Goal: Transaction & Acquisition: Subscribe to service/newsletter

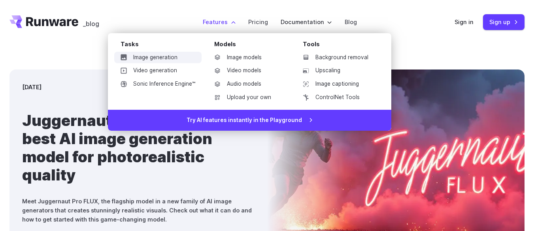
click at [166, 53] on link "Image generation" at bounding box center [157, 58] width 87 height 12
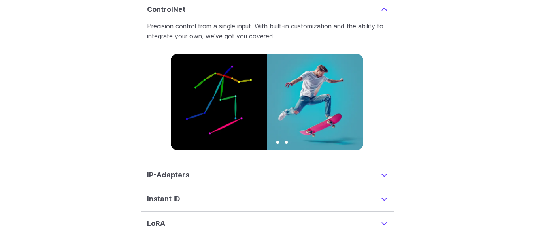
scroll to position [1765, 0]
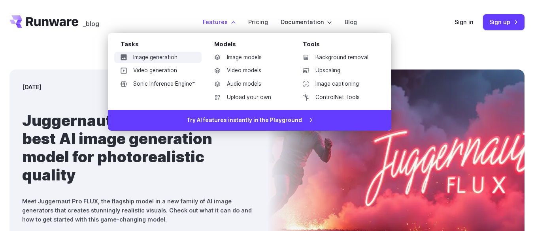
click at [164, 55] on link "Image generation" at bounding box center [157, 58] width 87 height 12
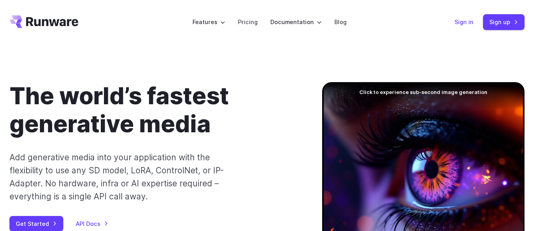
click at [469, 22] on link "Sign in" at bounding box center [464, 21] width 19 height 9
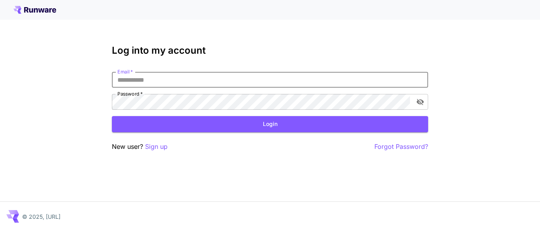
click at [237, 78] on input "Email   *" at bounding box center [270, 80] width 316 height 16
type input "**********"
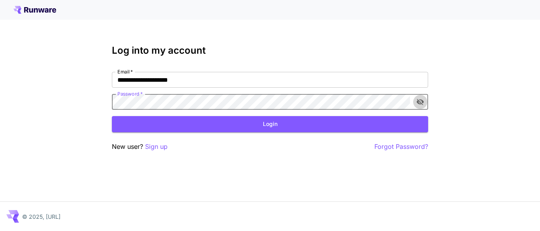
click at [418, 101] on icon "toggle password visibility" at bounding box center [420, 102] width 7 height 6
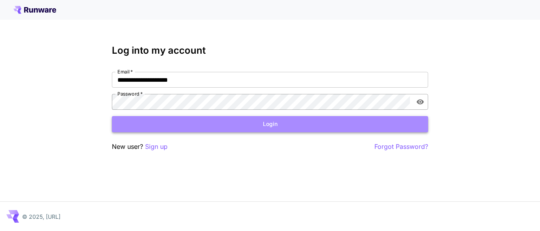
click at [278, 125] on button "Login" at bounding box center [270, 124] width 316 height 16
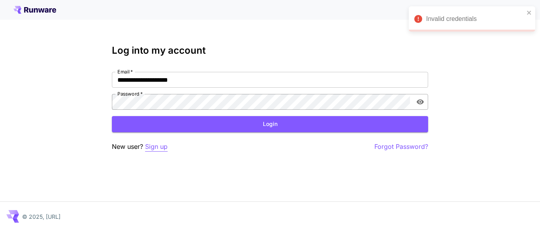
click at [160, 147] on p "Sign up" at bounding box center [156, 147] width 23 height 10
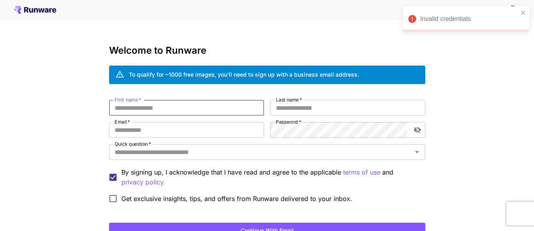
click at [211, 108] on input "First name   *" at bounding box center [186, 108] width 155 height 16
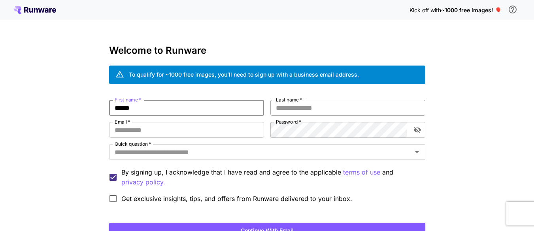
type input "******"
click at [305, 106] on input "Last name   *" at bounding box center [348, 108] width 155 height 16
type input "*****"
click at [176, 132] on input "Email   *" at bounding box center [186, 130] width 155 height 16
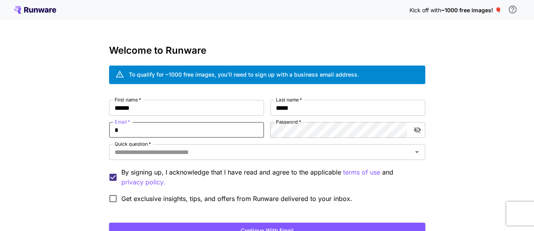
type input "**********"
click at [422, 132] on button "toggle password visibility" at bounding box center [418, 130] width 14 height 14
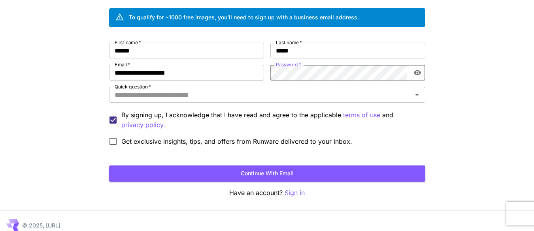
scroll to position [66, 0]
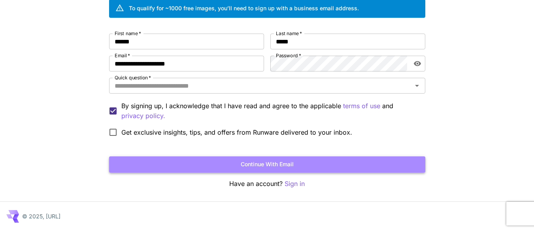
click at [228, 168] on button "Continue with email" at bounding box center [267, 165] width 316 height 16
click at [259, 167] on button "Continue with email" at bounding box center [267, 165] width 316 height 16
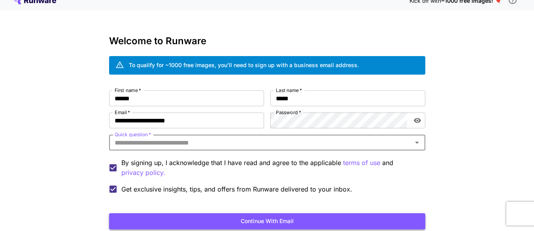
scroll to position [0, 0]
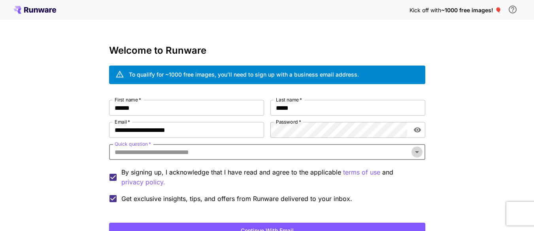
click at [421, 153] on icon "Open" at bounding box center [417, 152] width 9 height 9
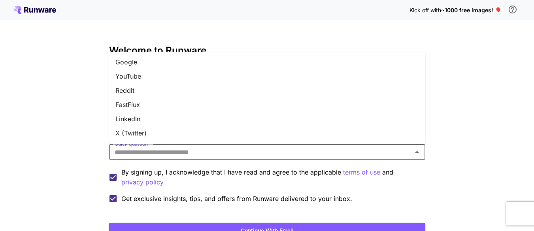
click at [151, 61] on li "Google" at bounding box center [267, 62] width 316 height 14
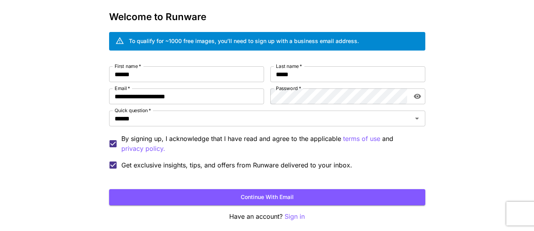
scroll to position [66, 0]
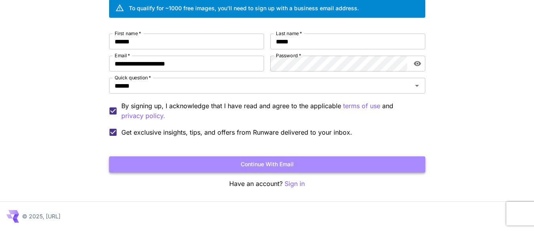
click at [239, 162] on button "Continue with email" at bounding box center [267, 165] width 316 height 16
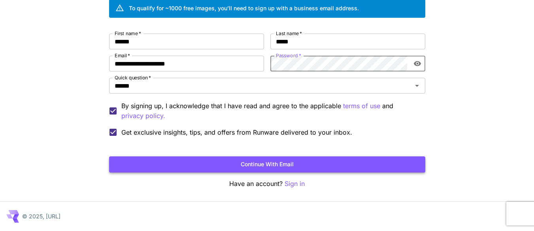
click at [258, 160] on button "Continue with email" at bounding box center [267, 165] width 316 height 16
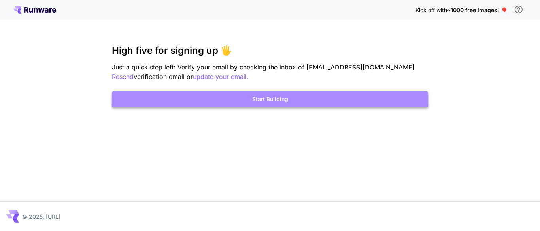
click at [280, 103] on button "Start Building" at bounding box center [270, 99] width 316 height 16
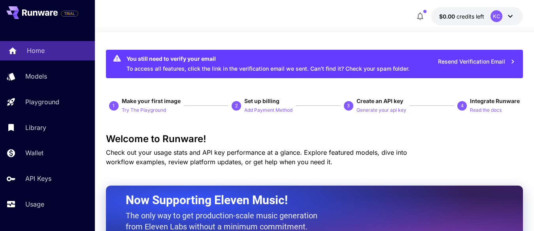
click at [48, 52] on div "Home" at bounding box center [58, 50] width 62 height 9
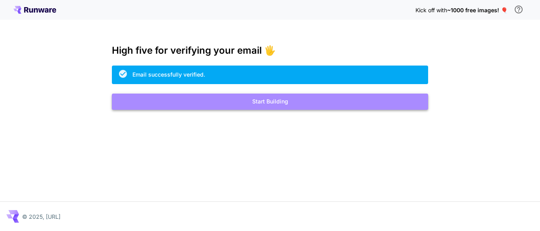
click at [277, 104] on button "Start Building" at bounding box center [270, 102] width 316 height 16
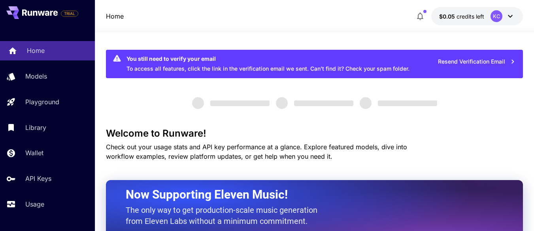
click at [60, 55] on div "Home" at bounding box center [58, 50] width 62 height 9
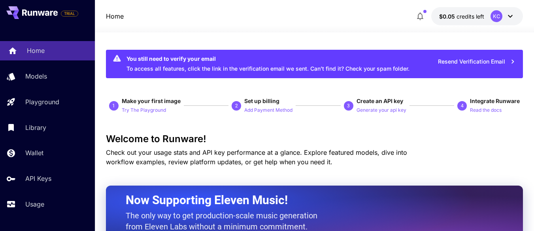
click at [61, 55] on div "Home" at bounding box center [58, 50] width 62 height 9
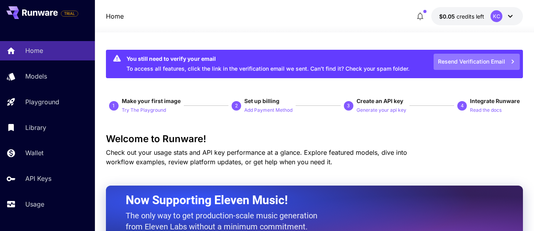
click at [463, 61] on button "Resend Verification Email" at bounding box center [477, 62] width 86 height 16
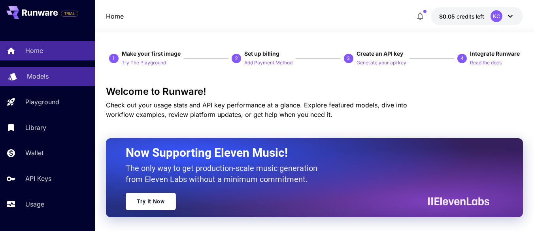
click at [41, 78] on p "Models" at bounding box center [38, 76] width 22 height 9
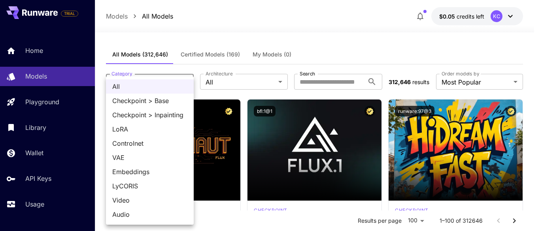
click at [250, 74] on div at bounding box center [270, 115] width 540 height 231
click at [250, 80] on div at bounding box center [270, 115] width 540 height 231
click at [250, 83] on div at bounding box center [270, 115] width 540 height 231
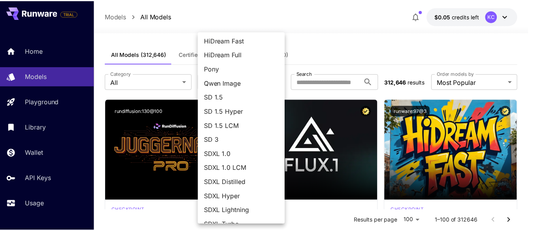
scroll to position [112, 0]
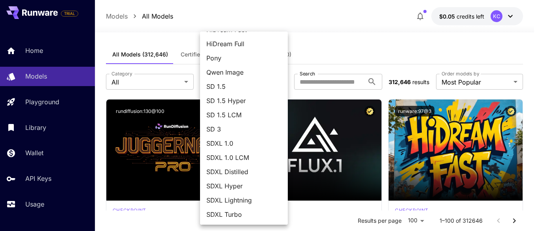
click at [320, 45] on div at bounding box center [270, 115] width 540 height 231
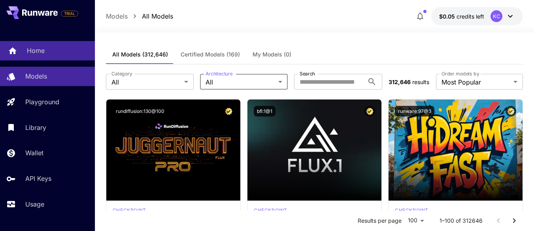
click at [38, 53] on p "Home" at bounding box center [36, 50] width 18 height 9
